Goal: Transaction & Acquisition: Purchase product/service

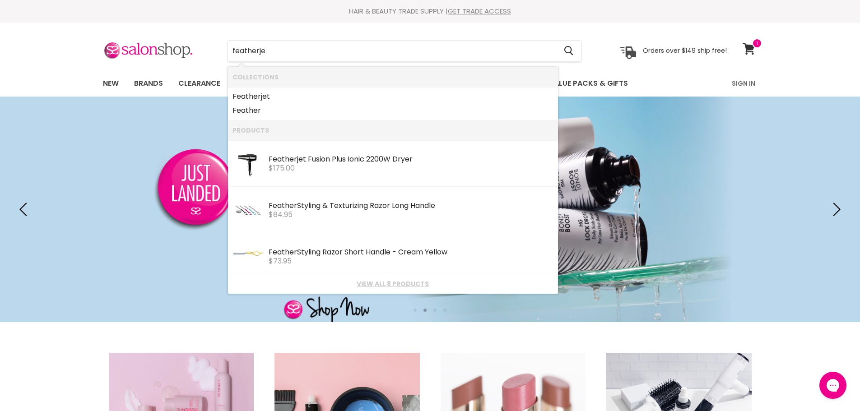
type input "featherjet"
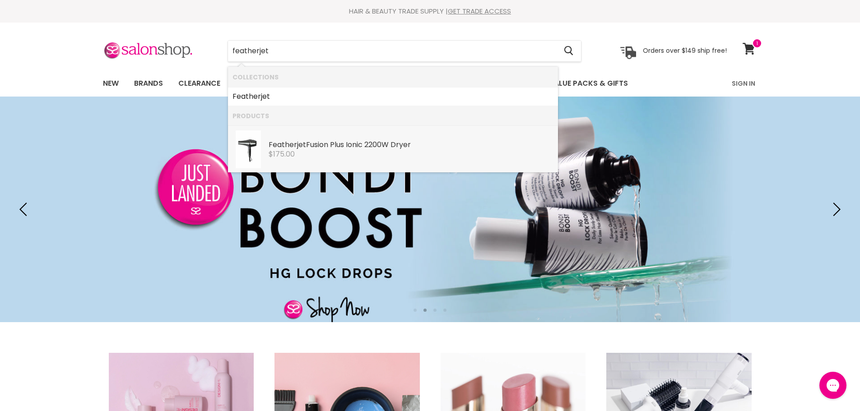
click at [310, 153] on div "$175.00" at bounding box center [410, 154] width 285 height 8
